Goal: Information Seeking & Learning: Learn about a topic

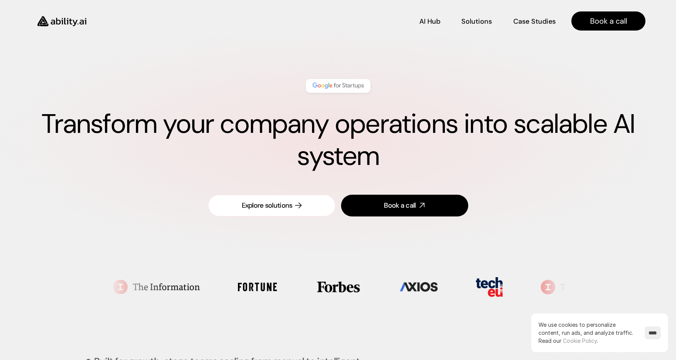
click at [288, 205] on div "Explore solutions" at bounding box center [267, 206] width 51 height 10
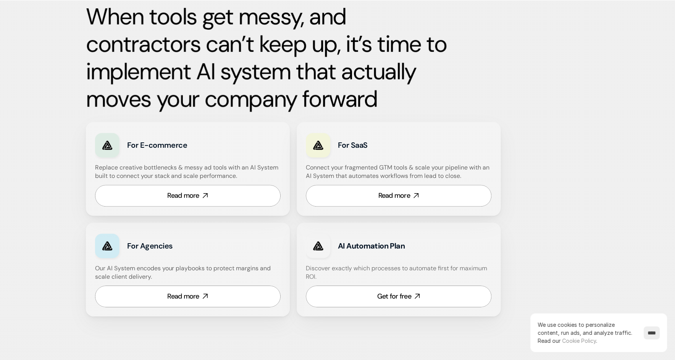
scroll to position [373, 0]
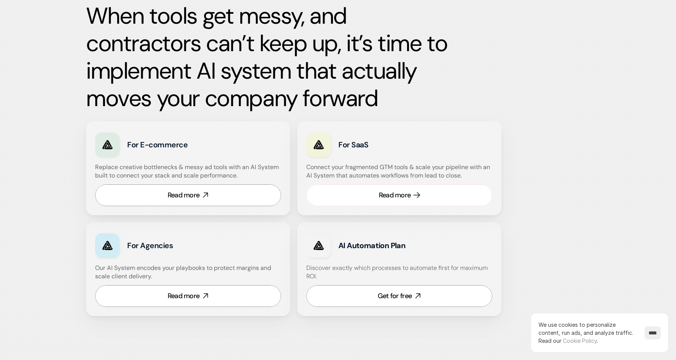
click at [396, 196] on div "Read more" at bounding box center [395, 196] width 32 height 10
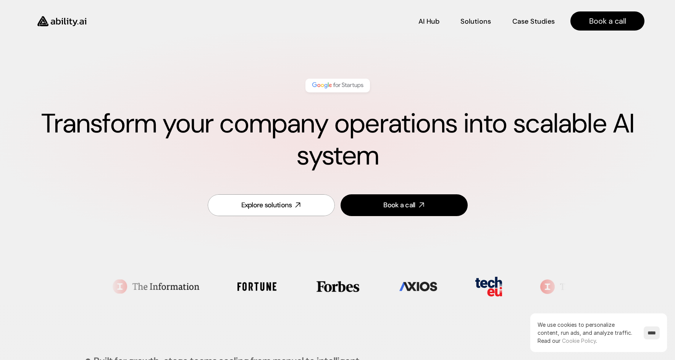
scroll to position [0, 0]
drag, startPoint x: 533, startPoint y: 286, endPoint x: 541, endPoint y: 284, distance: 8.5
click at [533, 286] on section at bounding box center [337, 287] width 457 height 46
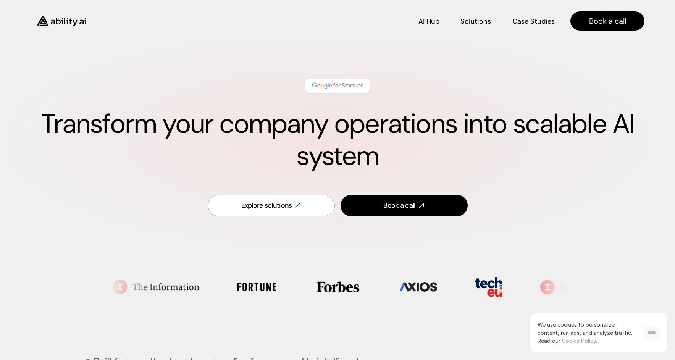
click at [649, 332] on input "****" at bounding box center [652, 332] width 16 height 13
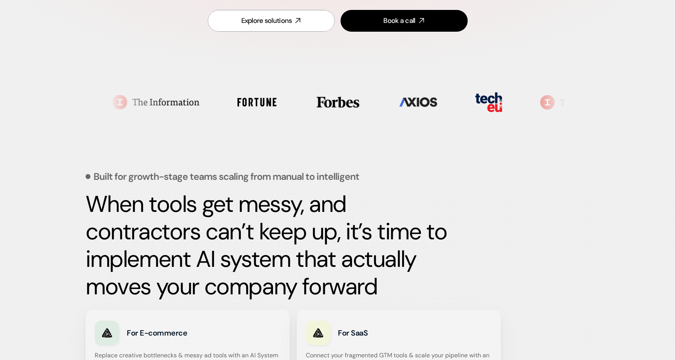
scroll to position [185, 0]
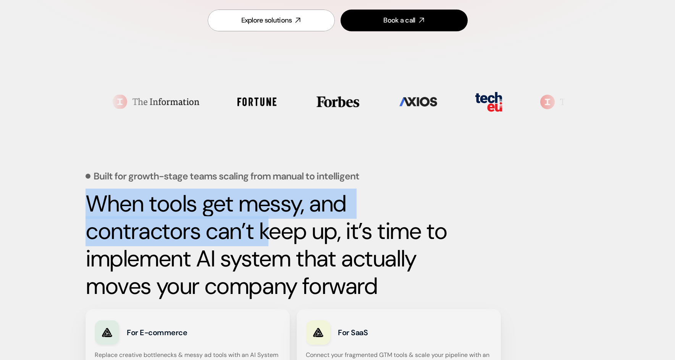
drag, startPoint x: 82, startPoint y: 199, endPoint x: 335, endPoint y: 220, distance: 254.0
click at [287, 242] on div "Built for growth-stage teams scaling from manual to intelligent When tools get …" at bounding box center [337, 301] width 675 height 445
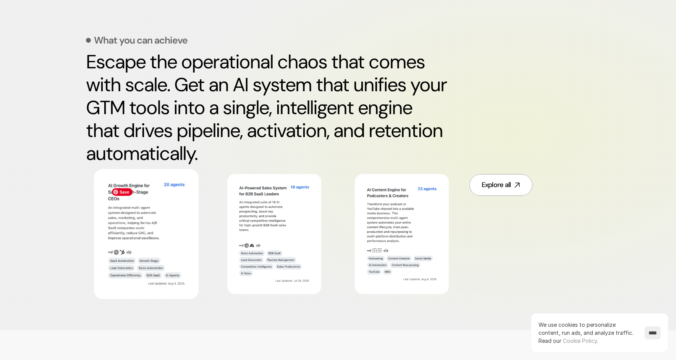
scroll to position [354, 0]
click at [146, 218] on img at bounding box center [146, 233] width 84 height 109
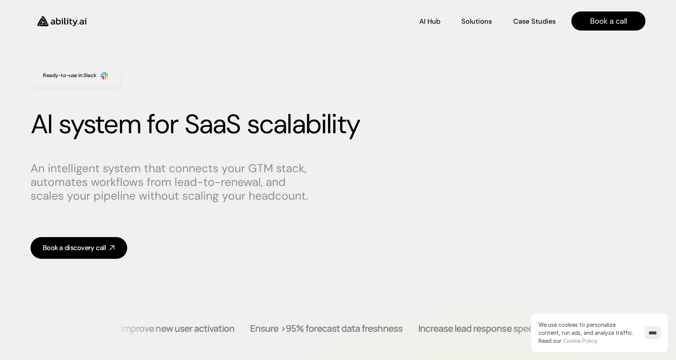
scroll to position [0, 0]
click at [427, 23] on p "AI Hub" at bounding box center [430, 21] width 21 height 10
